Goal: Information Seeking & Learning: Learn about a topic

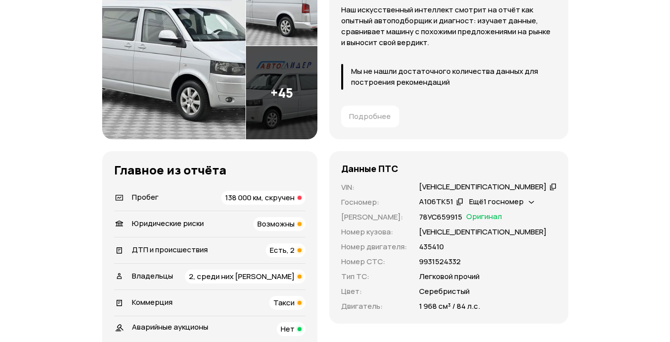
scroll to position [198, 0]
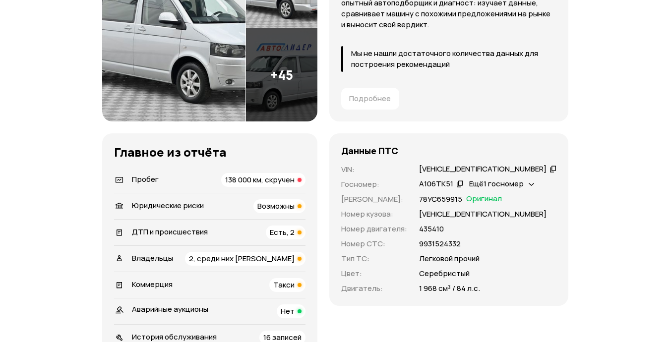
click at [295, 232] on span "Есть, 2" at bounding box center [282, 232] width 25 height 10
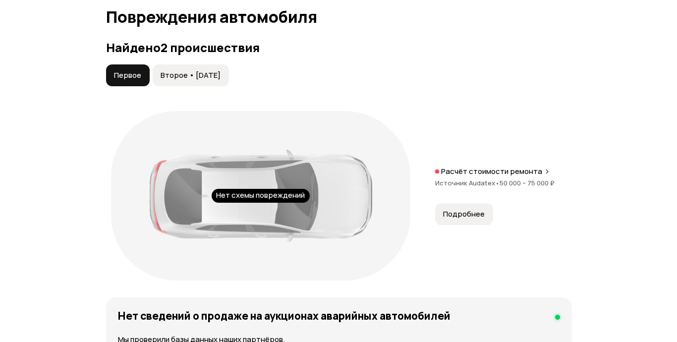
scroll to position [1097, 0]
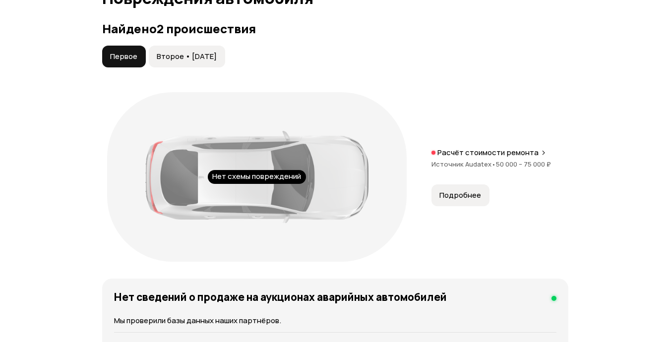
click at [462, 200] on button "Подробнее" at bounding box center [460, 195] width 58 height 22
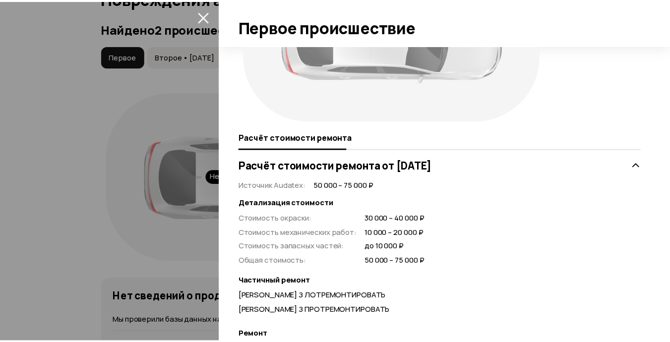
scroll to position [0, 0]
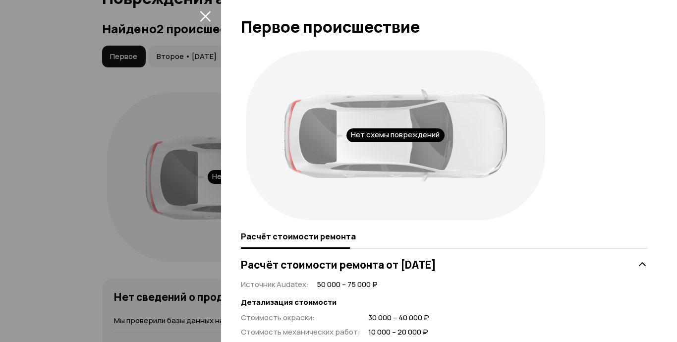
click at [145, 124] on div at bounding box center [338, 171] width 677 height 342
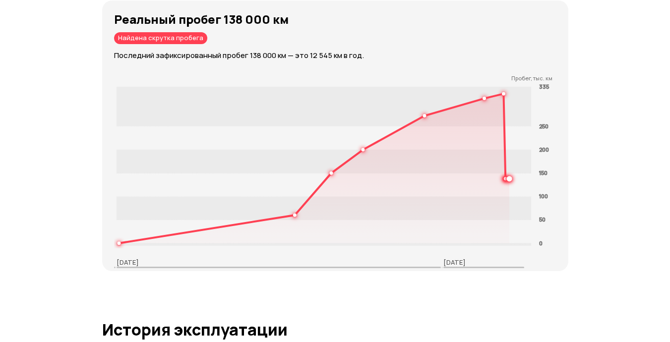
scroll to position [1642, 0]
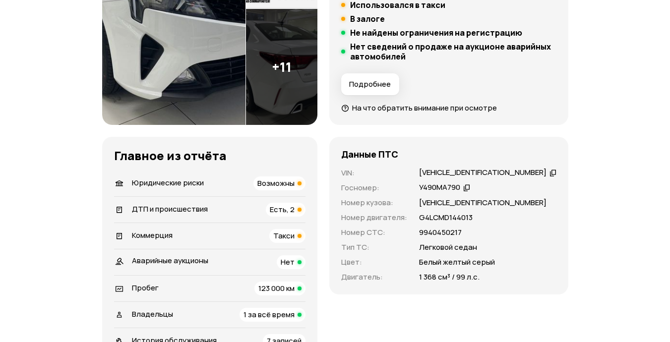
scroll to position [248, 0]
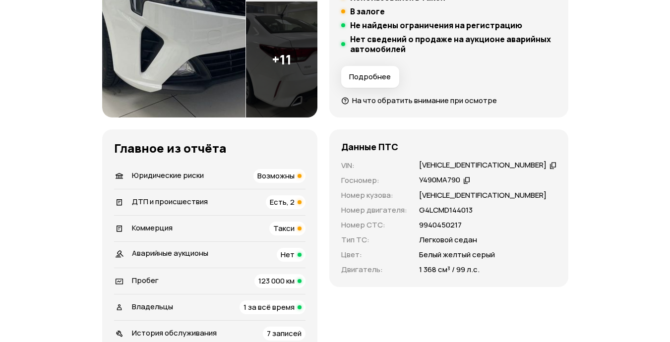
click at [295, 202] on span "Есть, 2" at bounding box center [282, 202] width 25 height 10
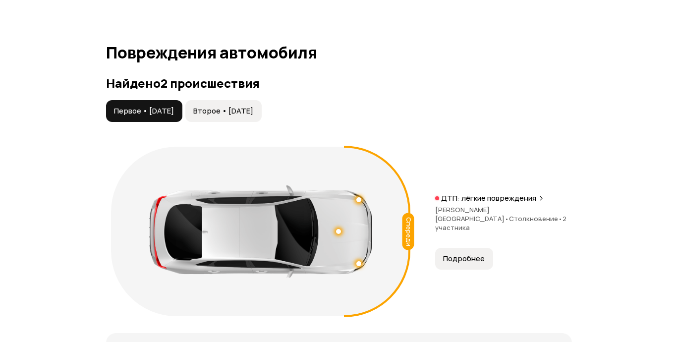
scroll to position [1143, 0]
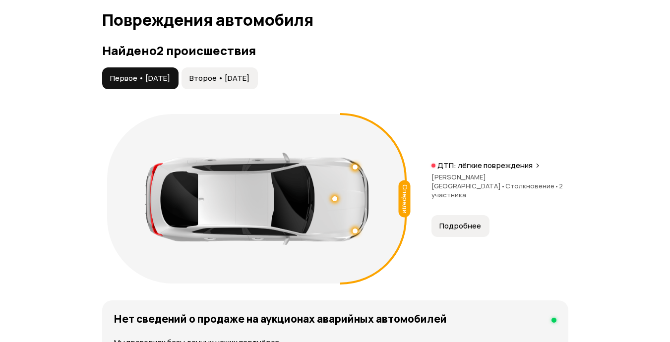
click at [462, 221] on span "Подробнее" at bounding box center [460, 226] width 42 height 10
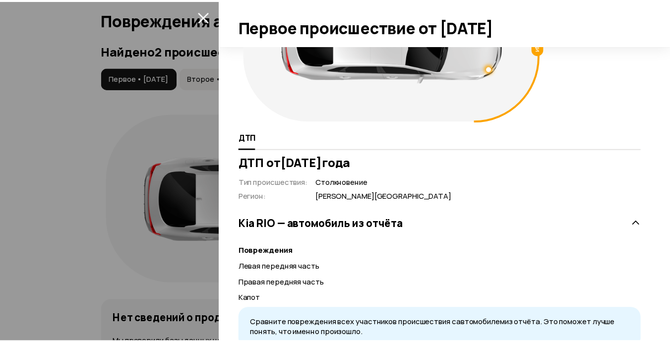
scroll to position [0, 0]
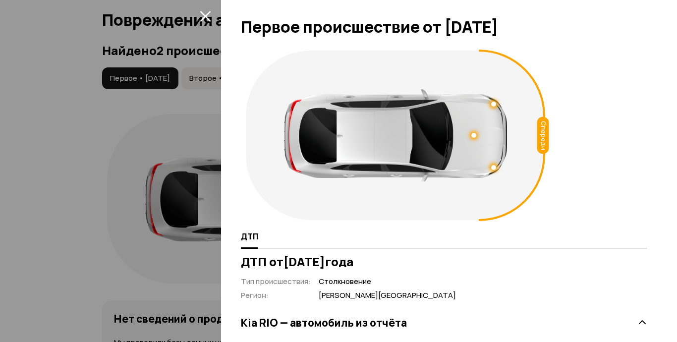
click at [142, 143] on div at bounding box center [338, 171] width 677 height 342
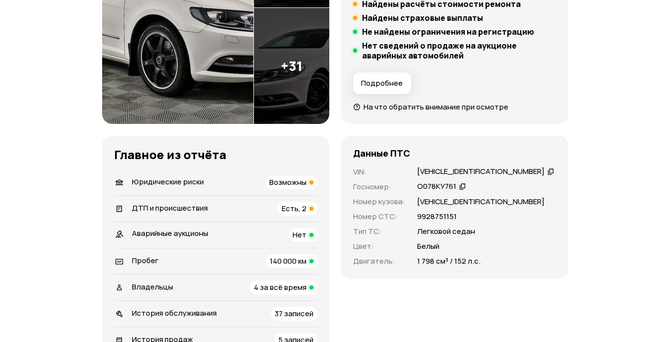
scroll to position [248, 0]
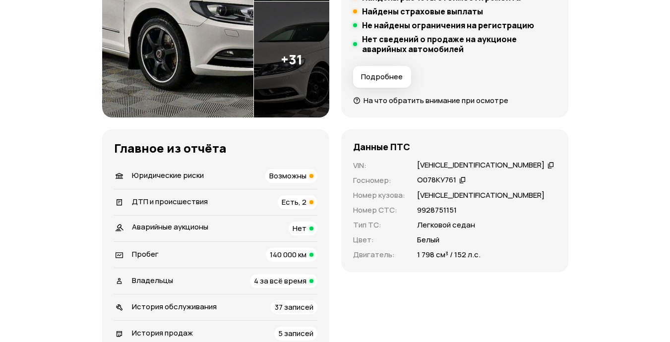
click at [292, 201] on span "Есть, 2" at bounding box center [294, 202] width 25 height 10
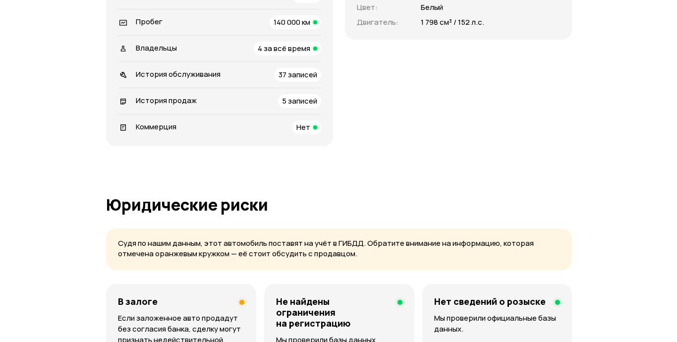
scroll to position [1132, 0]
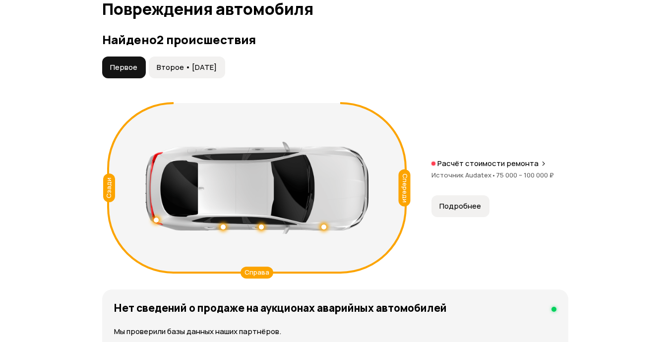
click at [474, 207] on span "Подробнее" at bounding box center [460, 206] width 42 height 10
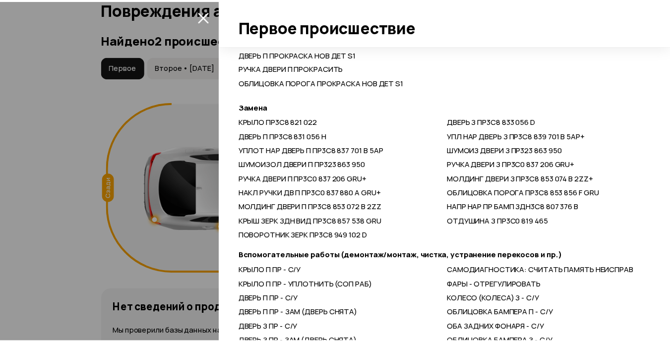
scroll to position [546, 0]
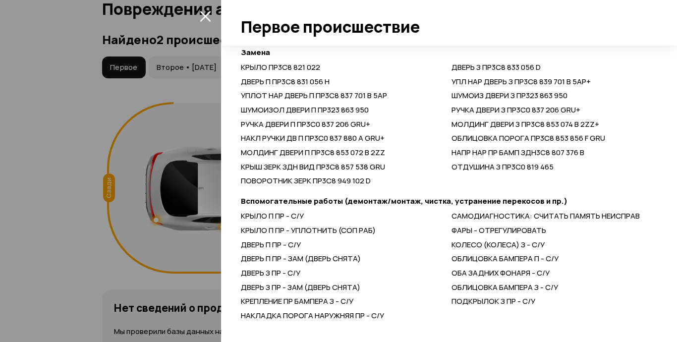
click at [60, 210] on div at bounding box center [338, 171] width 677 height 342
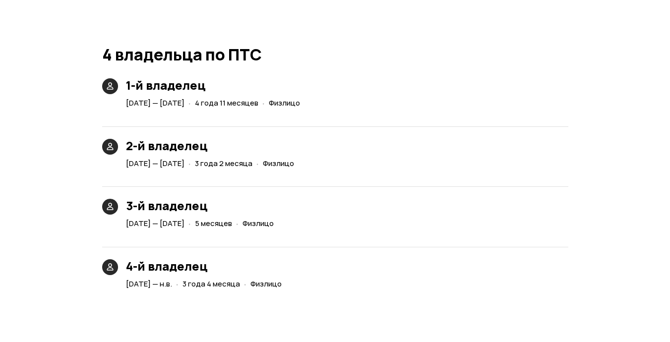
scroll to position [2322, 0]
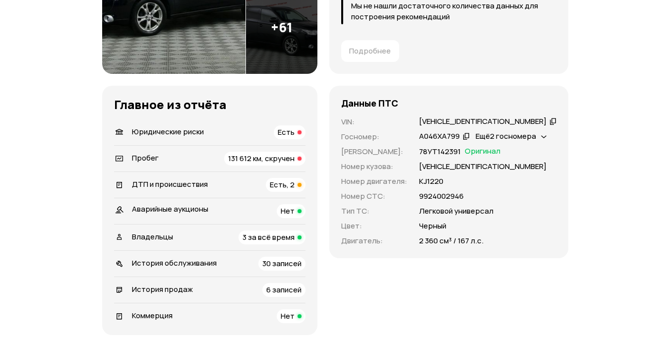
scroll to position [298, 0]
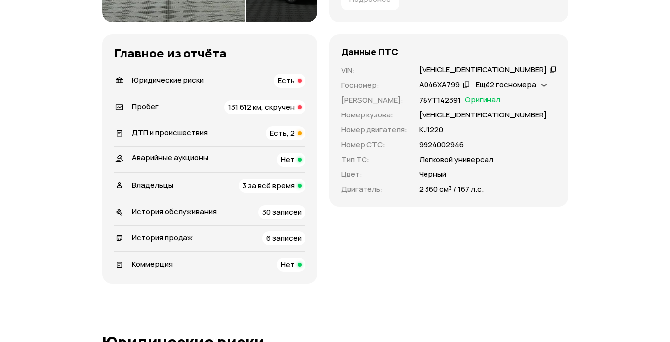
click at [288, 109] on span "131 612 км, скручен" at bounding box center [261, 107] width 66 height 10
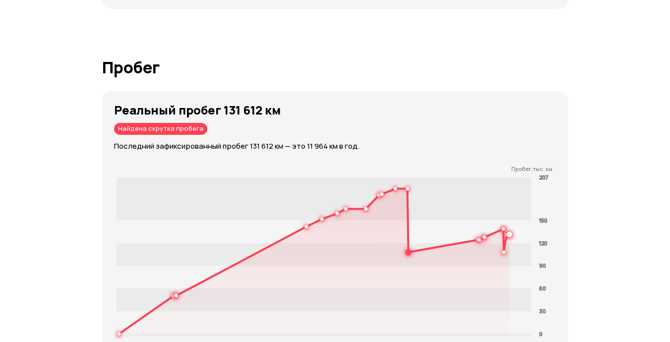
scroll to position [1622, 0]
